Goal: Task Accomplishment & Management: Use online tool/utility

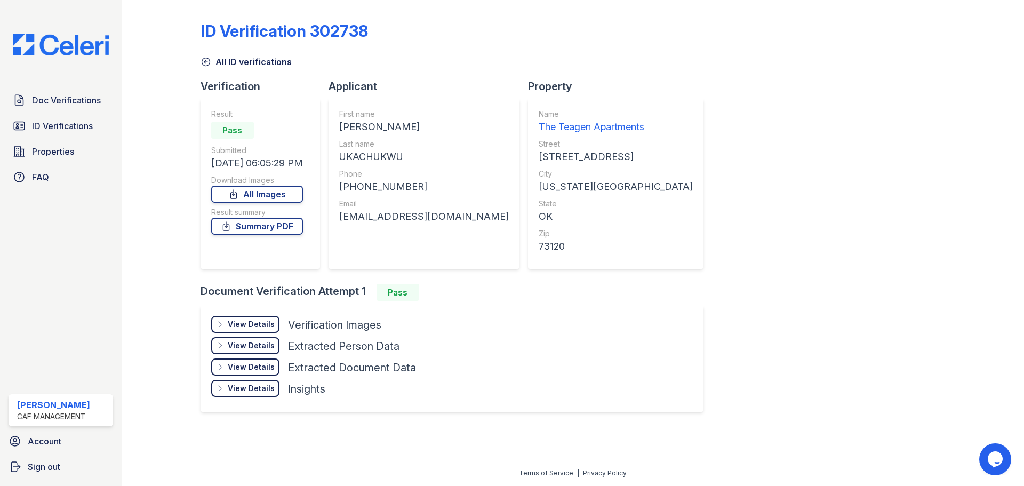
drag, startPoint x: 340, startPoint y: 123, endPoint x: 427, endPoint y: 125, distance: 86.4
click at [427, 125] on div "First name [PERSON_NAME] Last name [GEOGRAPHIC_DATA] Phone [PHONE_NUMBER] Email…" at bounding box center [424, 183] width 191 height 171
copy div "[PERSON_NAME]"
drag, startPoint x: 344, startPoint y: 157, endPoint x: 395, endPoint y: 155, distance: 50.7
click at [411, 157] on div "UKACHUKWU" at bounding box center [424, 156] width 170 height 15
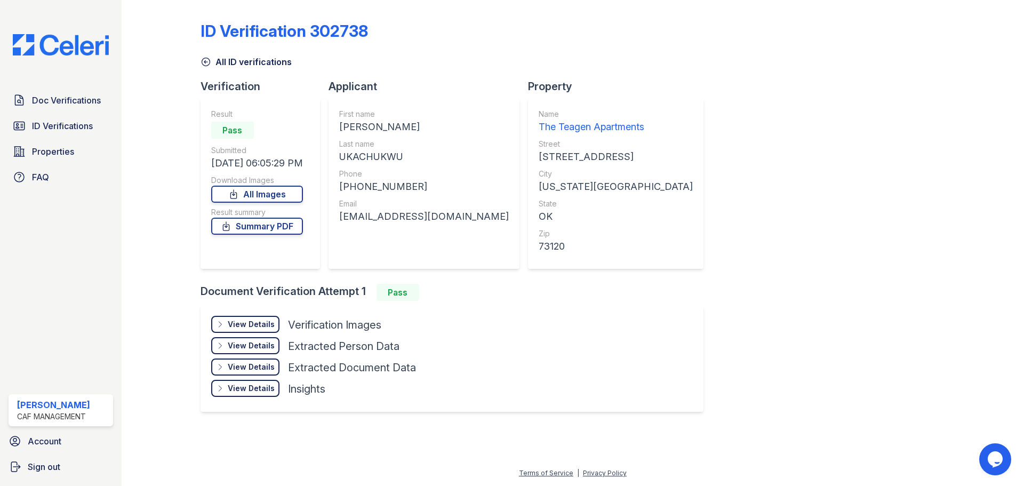
copy div "UKACHUKWU"
drag, startPoint x: 341, startPoint y: 218, endPoint x: 434, endPoint y: 215, distance: 92.9
click at [449, 216] on div "First name [PERSON_NAME] Last name [GEOGRAPHIC_DATA] Phone [PHONE_NUMBER] Email…" at bounding box center [424, 183] width 191 height 171
copy div "[EMAIL_ADDRESS][DOMAIN_NAME]"
drag, startPoint x: 339, startPoint y: 127, endPoint x: 436, endPoint y: 132, distance: 97.2
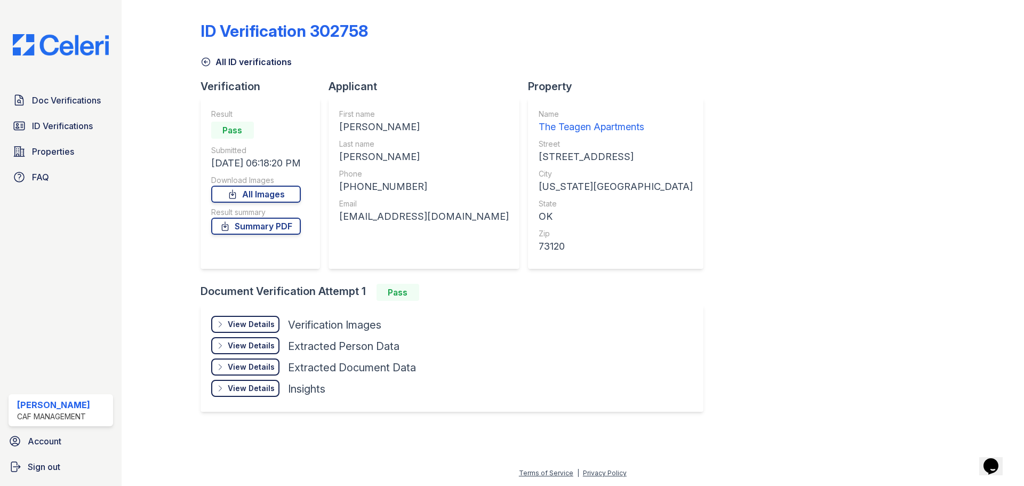
click at [436, 132] on div "First name ANGELINA SHUBIRA Last name MUSHALA-UKACHUKWU Phone +15722057592 Emai…" at bounding box center [424, 183] width 191 height 171
copy div "ANGELINA SHUBIRA"
drag, startPoint x: 340, startPoint y: 156, endPoint x: 435, endPoint y: 155, distance: 94.4
click at [460, 158] on div "MUSHALA-UKACHUKWU" at bounding box center [424, 156] width 170 height 15
click at [435, 155] on div "MUSHALA-UKACHUKWU" at bounding box center [424, 156] width 170 height 15
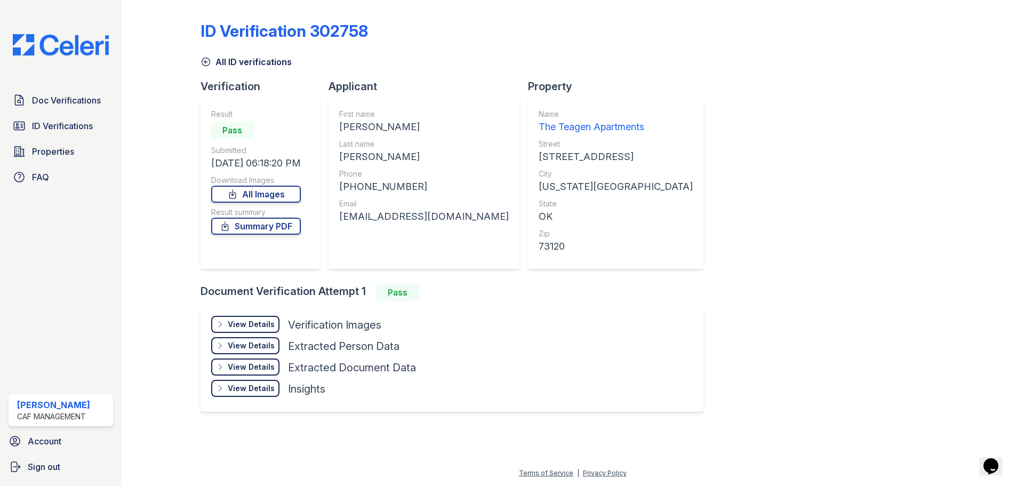
drag, startPoint x: 340, startPoint y: 158, endPoint x: 459, endPoint y: 161, distance: 119.0
click at [459, 161] on div "MUSHALA-UKACHUKWU" at bounding box center [424, 156] width 170 height 15
copy div "MUSHALA-UKACHUKWU"
drag, startPoint x: 342, startPoint y: 220, endPoint x: 496, endPoint y: 224, distance: 154.2
click at [496, 224] on div "First name ANGELINA SHUBIRA Last name MUSHALA-UKACHUKWU Phone +15722057592 Emai…" at bounding box center [424, 183] width 191 height 171
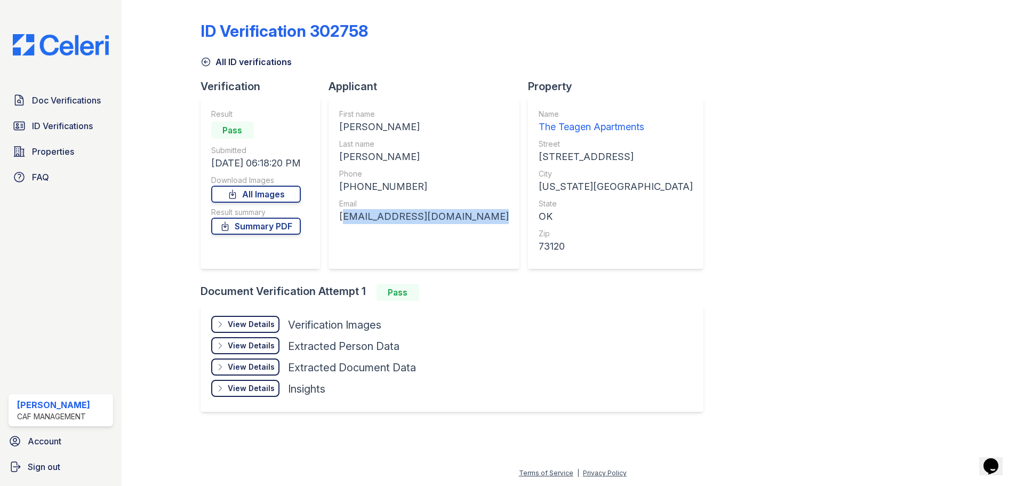
copy div "ukachukwuchima298@gmail.com"
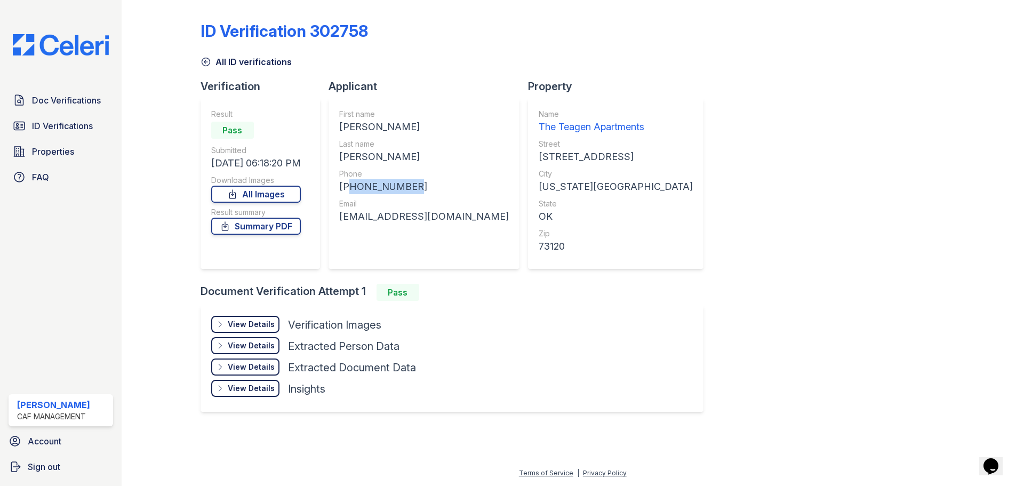
drag, startPoint x: 347, startPoint y: 186, endPoint x: 413, endPoint y: 186, distance: 66.2
click at [413, 186] on div "+15722057592" at bounding box center [424, 186] width 170 height 15
copy div "15722057592"
